Goal: Information Seeking & Learning: Learn about a topic

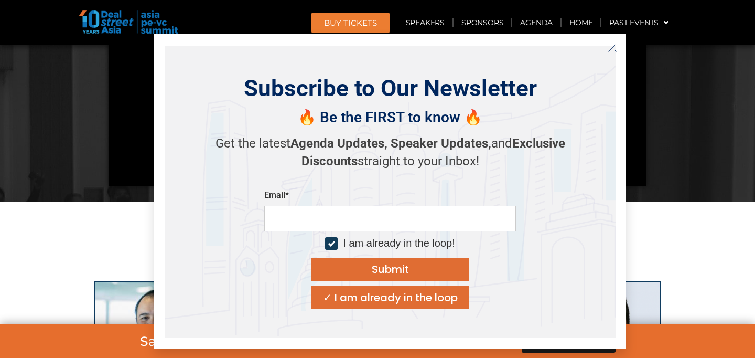
scroll to position [944, 0]
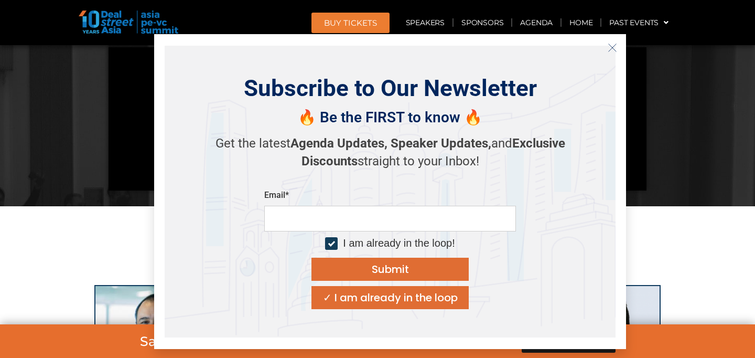
click at [610, 47] on icon "Close" at bounding box center [612, 47] width 9 height 9
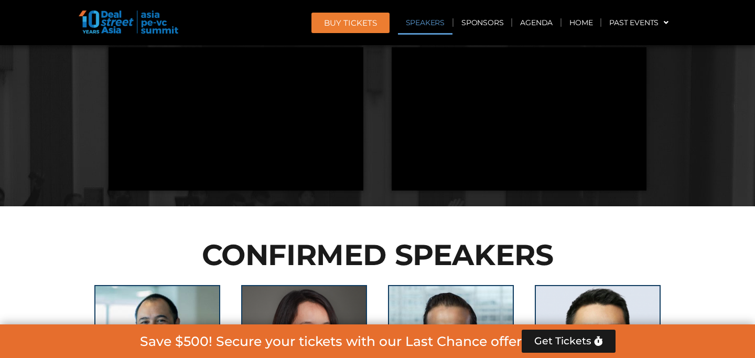
click at [433, 23] on link "Speakers" at bounding box center [425, 22] width 55 height 24
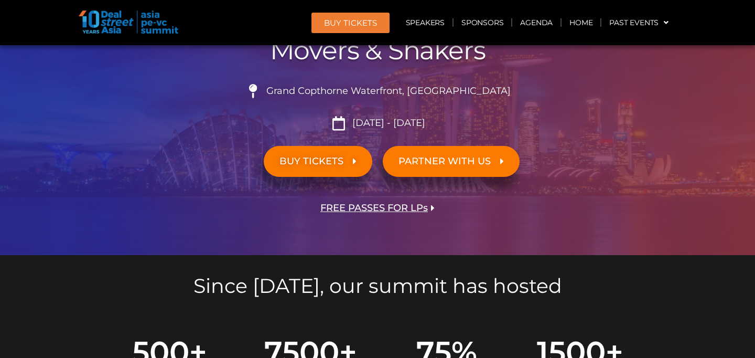
scroll to position [0, 0]
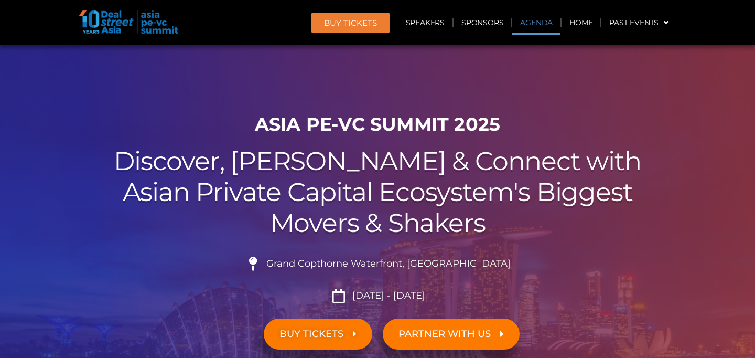
click at [533, 26] on link "Agenda" at bounding box center [536, 22] width 48 height 24
click at [366, 20] on span "BUY Tickets" at bounding box center [350, 23] width 53 height 8
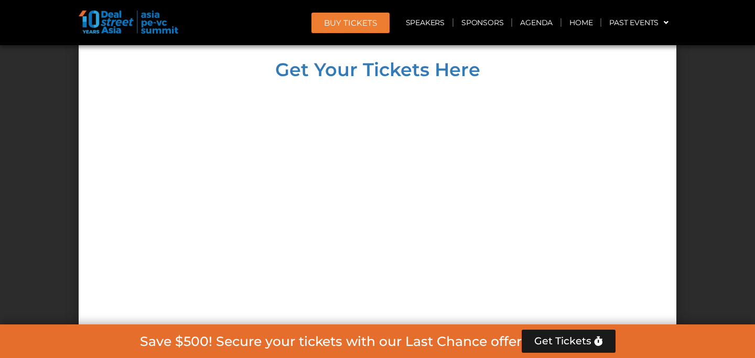
scroll to position [8889, 0]
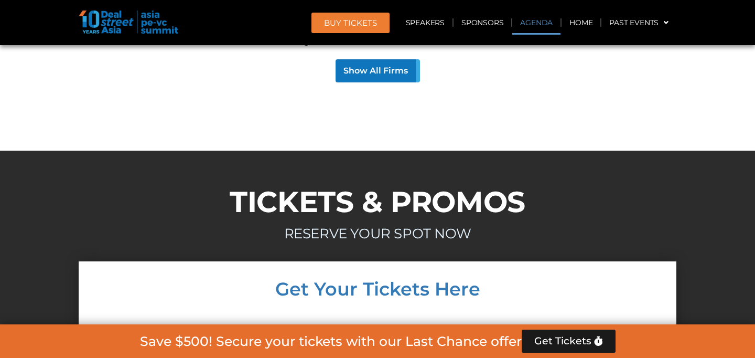
click at [533, 27] on link "Agenda" at bounding box center [536, 22] width 48 height 24
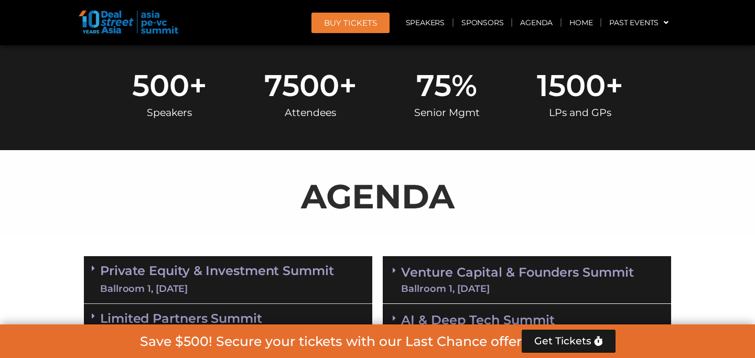
scroll to position [352, 0]
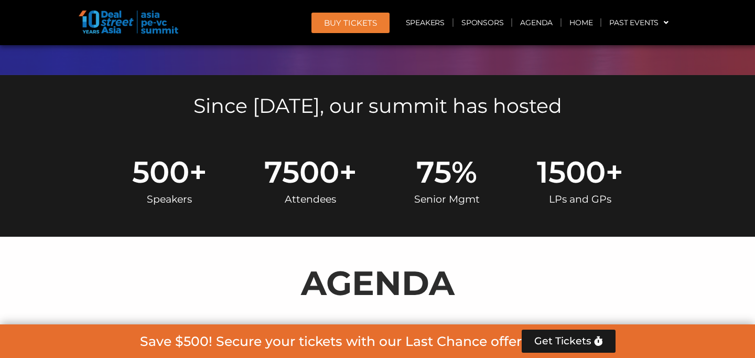
click at [358, 19] on span "BUY Tickets" at bounding box center [350, 23] width 53 height 8
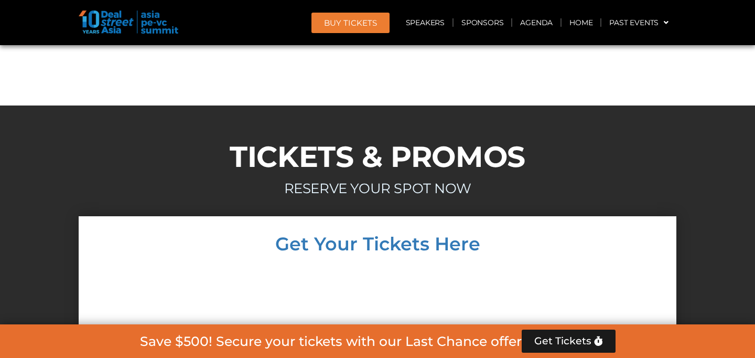
scroll to position [8640, 0]
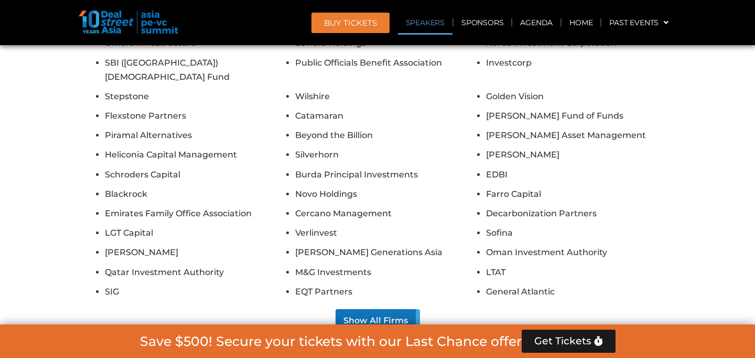
click at [418, 22] on link "Speakers" at bounding box center [425, 22] width 55 height 24
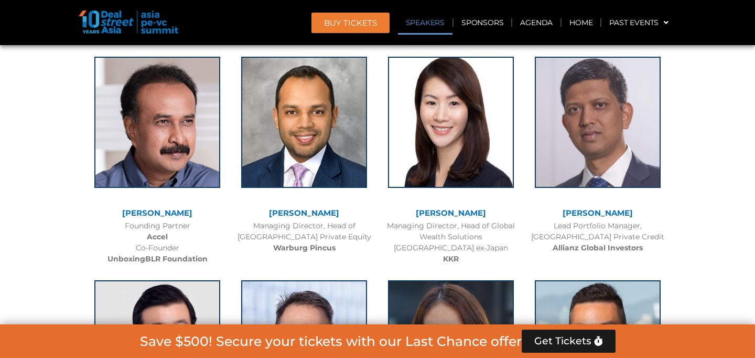
scroll to position [1138, 0]
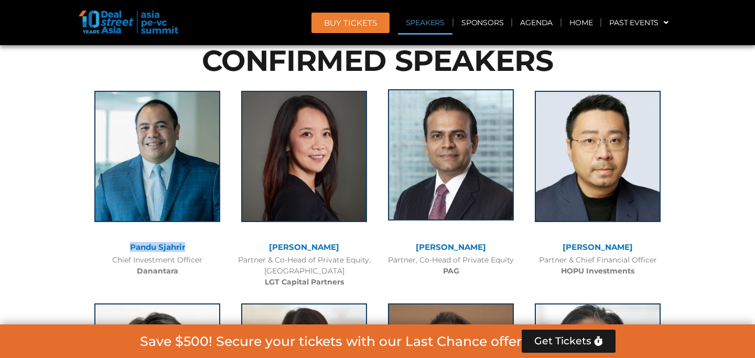
click at [450, 200] on img at bounding box center [451, 154] width 126 height 131
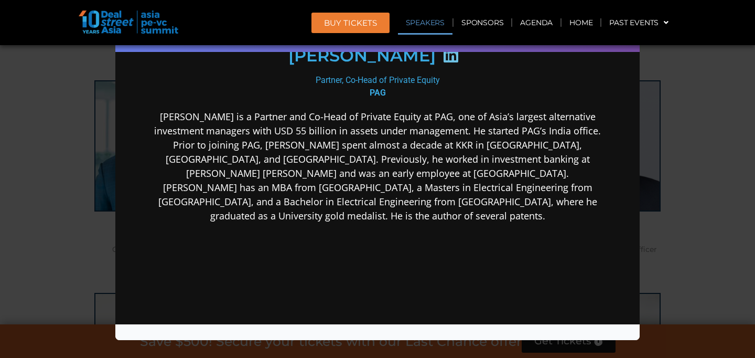
scroll to position [35, 0]
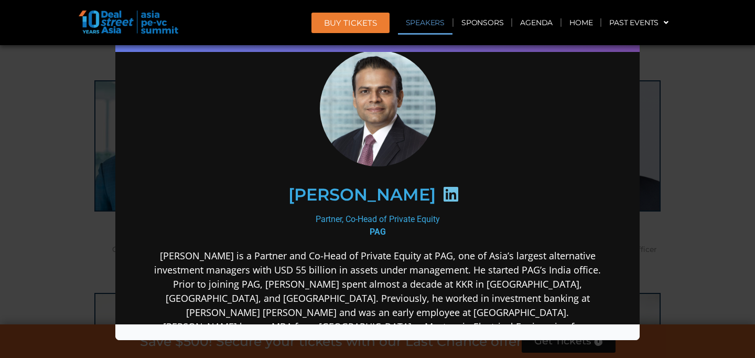
click at [687, 79] on div "Speaker Profile ×" at bounding box center [377, 179] width 755 height 358
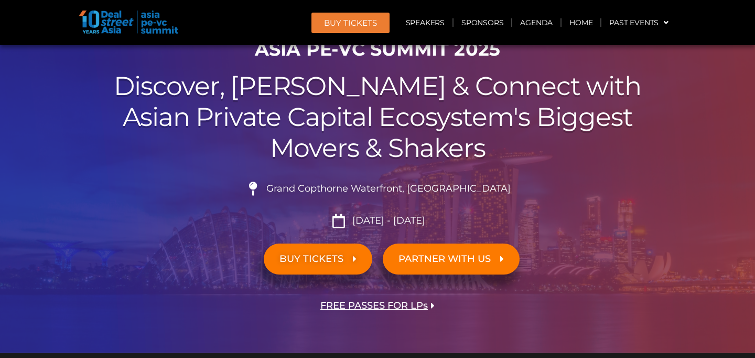
scroll to position [0, 0]
